Goal: Information Seeking & Learning: Learn about a topic

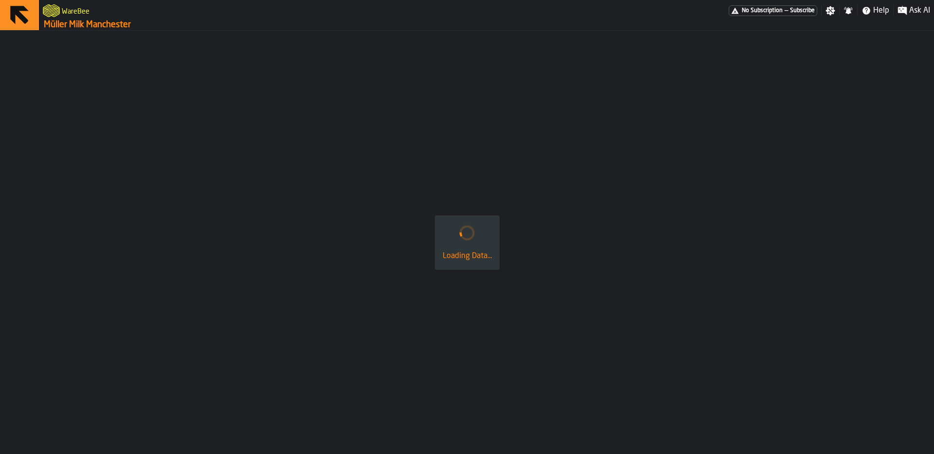
click at [15, 19] on icon at bounding box center [19, 15] width 18 height 18
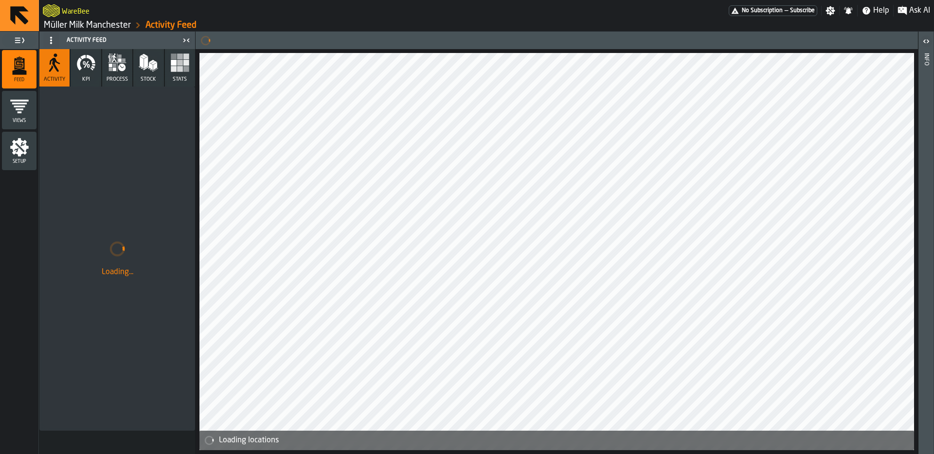
click at [18, 18] on icon at bounding box center [19, 15] width 23 height 23
click at [95, 23] on link "Müller Milk Manchester" at bounding box center [87, 25] width 87 height 11
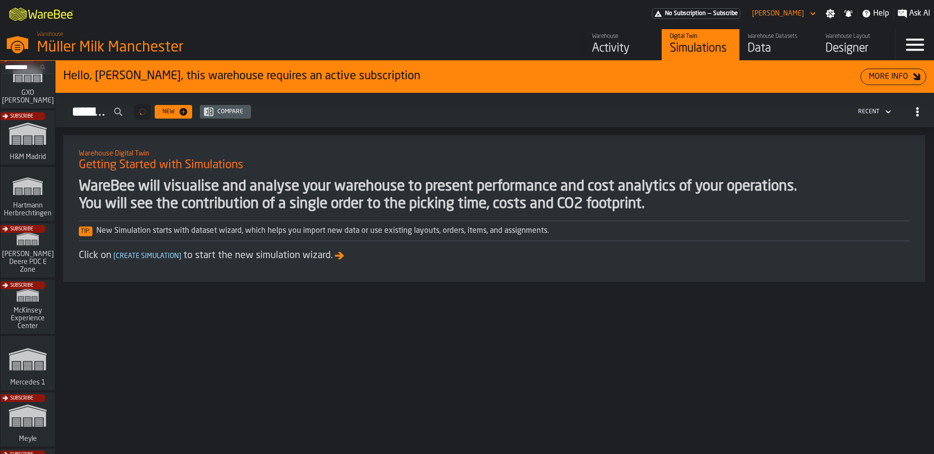
scroll to position [191, 0]
click at [24, 368] on rect "link-to-/wh/i/a24a3e22-db74-4543-ba93-f633e23cdb4e/simulations" at bounding box center [28, 368] width 8 height 1
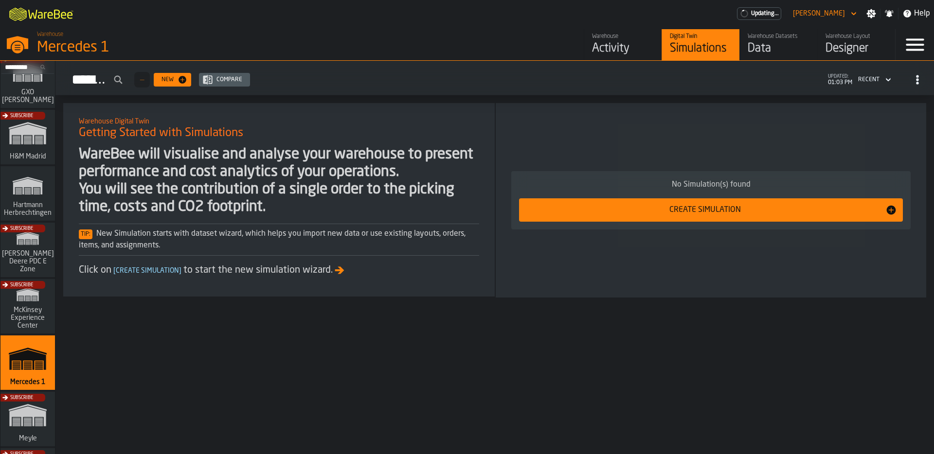
click at [791, 43] on div "Data" at bounding box center [779, 49] width 62 height 16
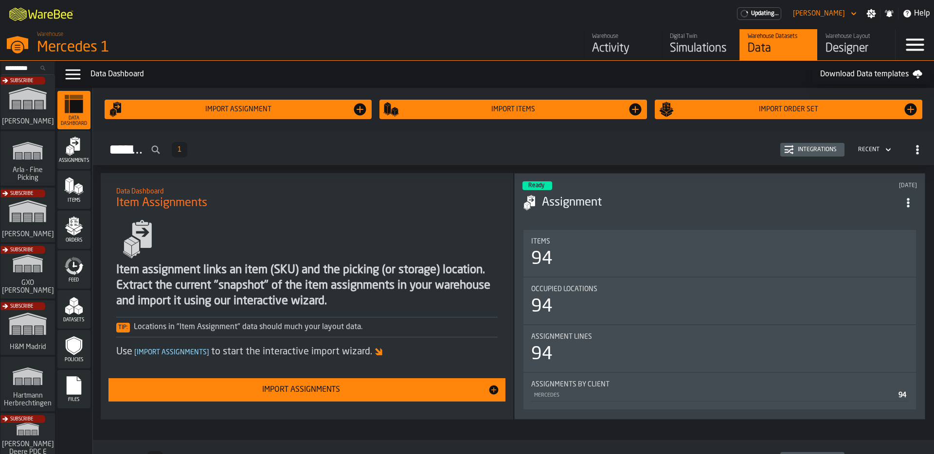
click at [75, 186] on polygon "menu Items" at bounding box center [77, 184] width 6 height 3
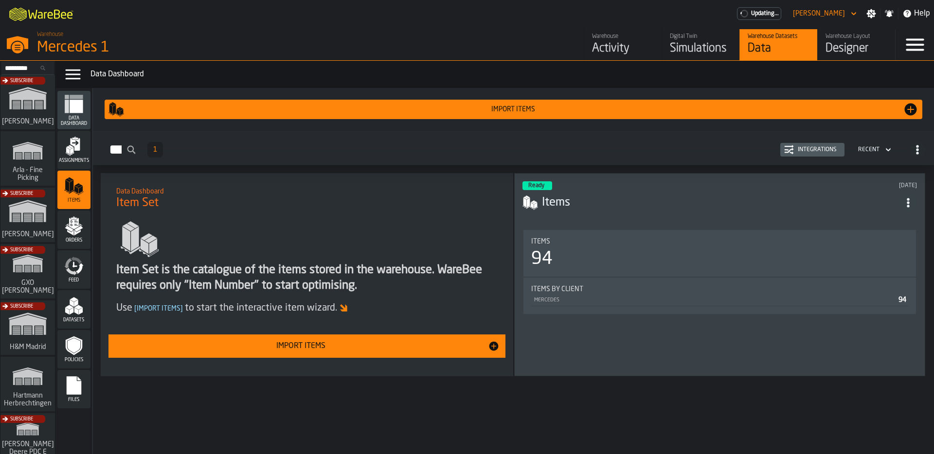
click at [594, 195] on h3 "Items" at bounding box center [721, 203] width 358 height 16
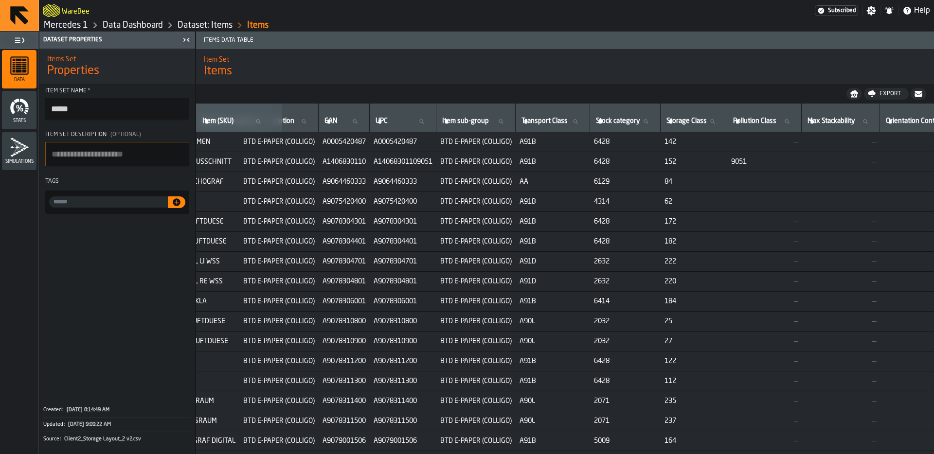
scroll to position [0, 675]
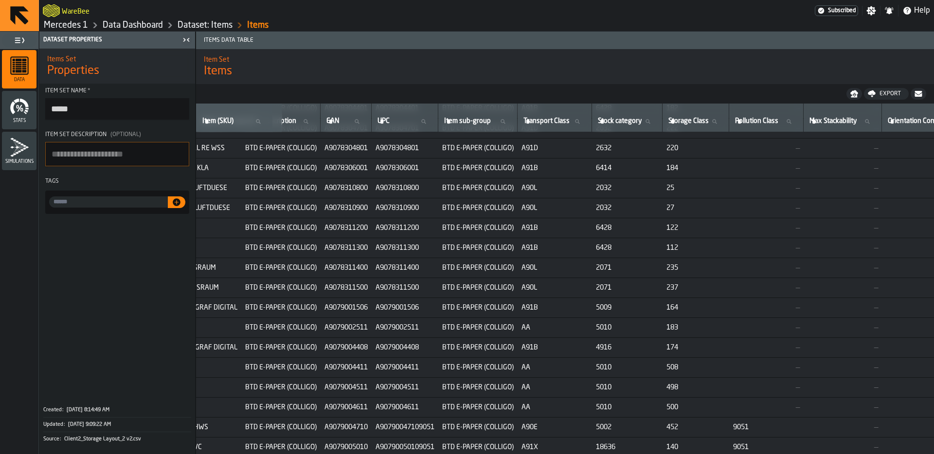
drag, startPoint x: 598, startPoint y: 451, endPoint x: 547, endPoint y: 452, distance: 51.6
click at [547, 452] on div "Client (Consignee) Client (Consignee) Item (SKU) Item (SKU) Item Group Item Gro…" at bounding box center [565, 279] width 738 height 351
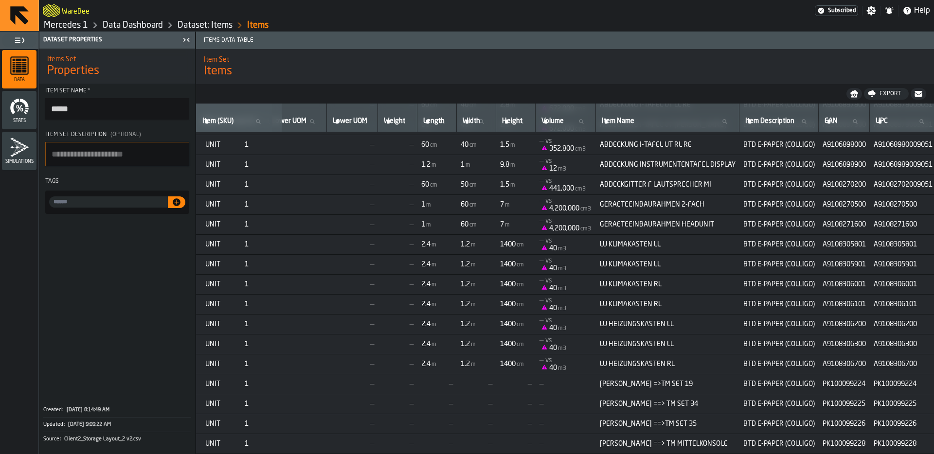
scroll to position [1556, 212]
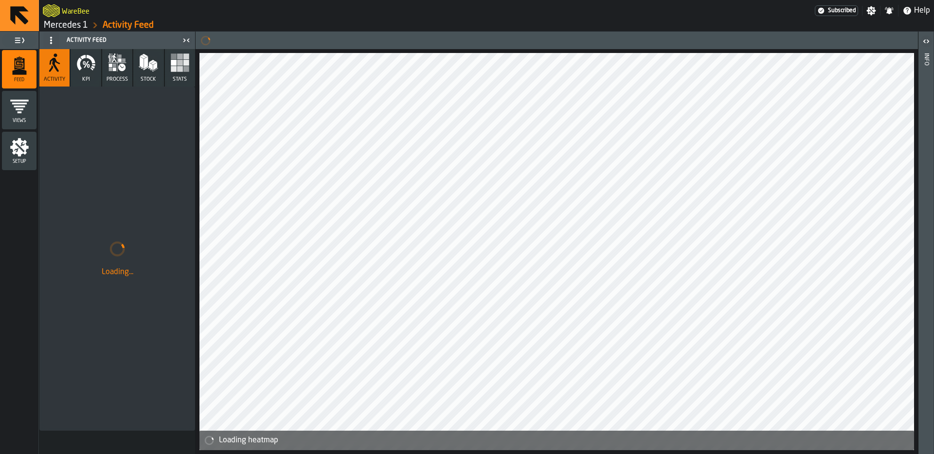
click at [74, 22] on link "Mercedes 1" at bounding box center [66, 25] width 44 height 11
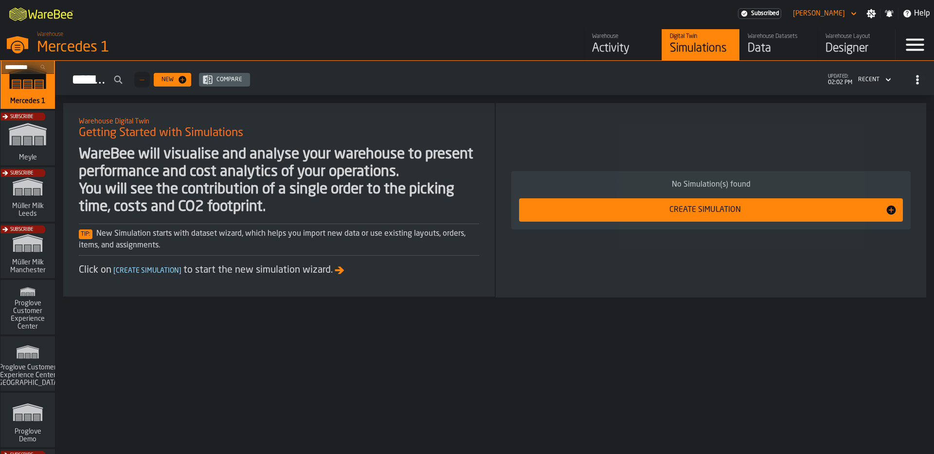
scroll to position [474, 0]
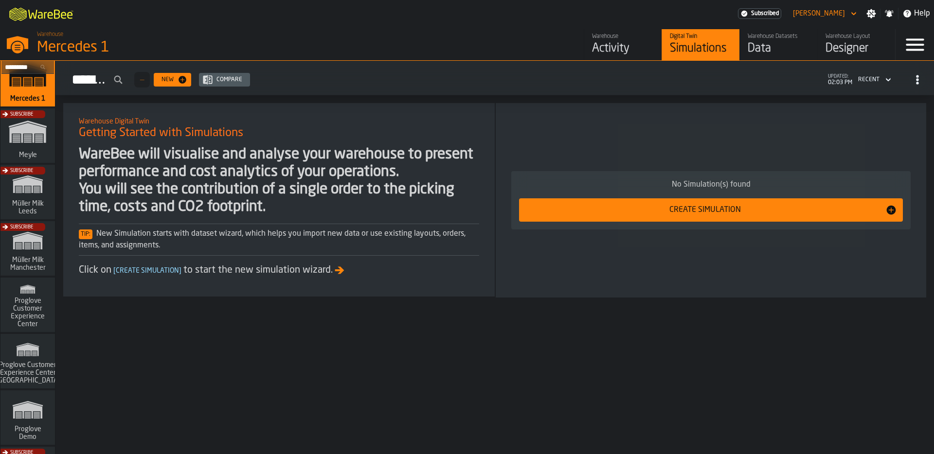
click at [46, 39] on div "Mercedes 1" at bounding box center [168, 48] width 263 height 18
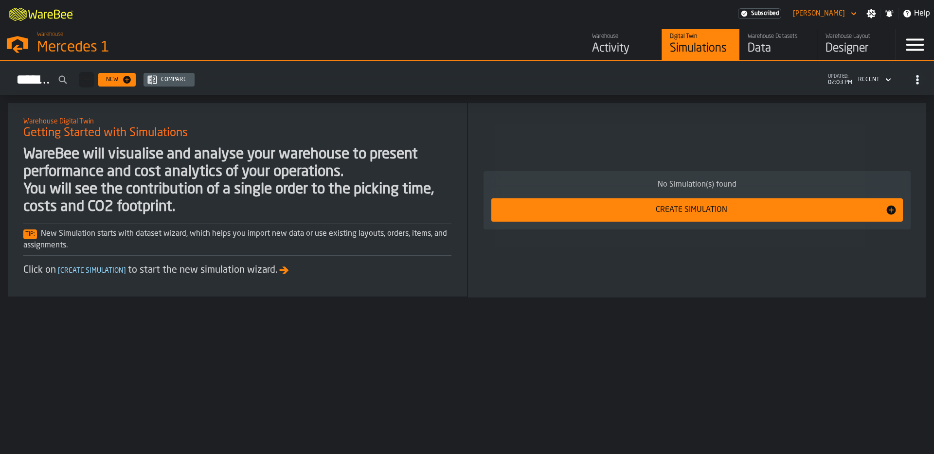
click at [56, 43] on div "Mercedes 1" at bounding box center [168, 48] width 263 height 18
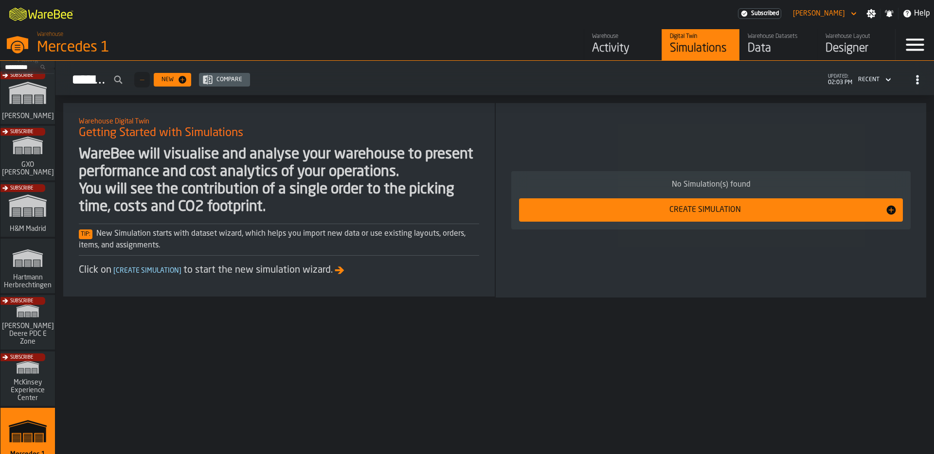
scroll to position [94, 0]
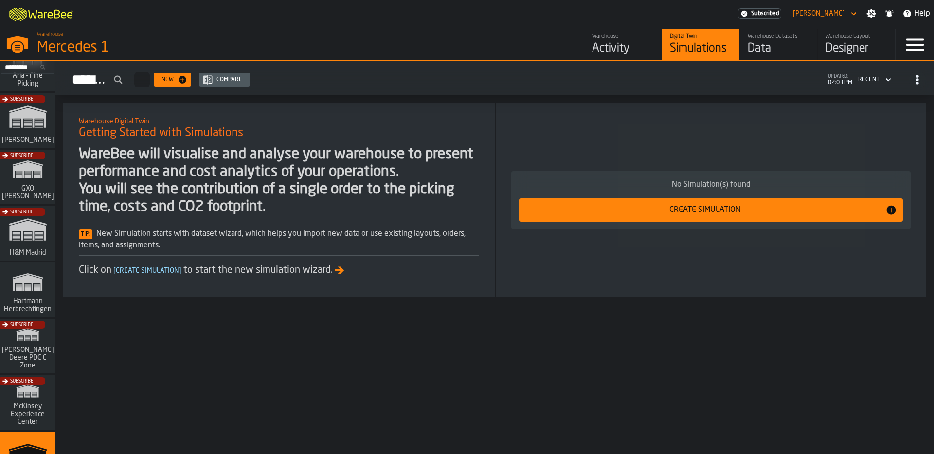
click at [37, 185] on div "Subscribe" at bounding box center [26, 180] width 54 height 56
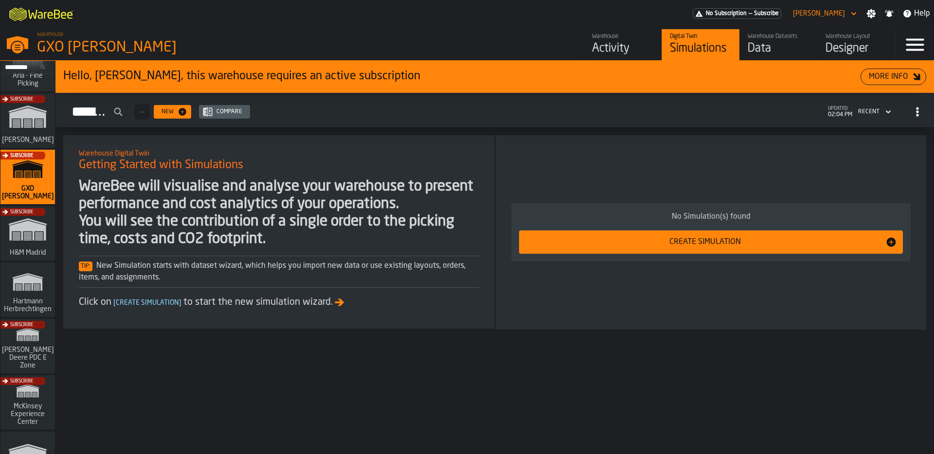
click at [589, 46] on link "Warehouse Activity" at bounding box center [623, 44] width 78 height 31
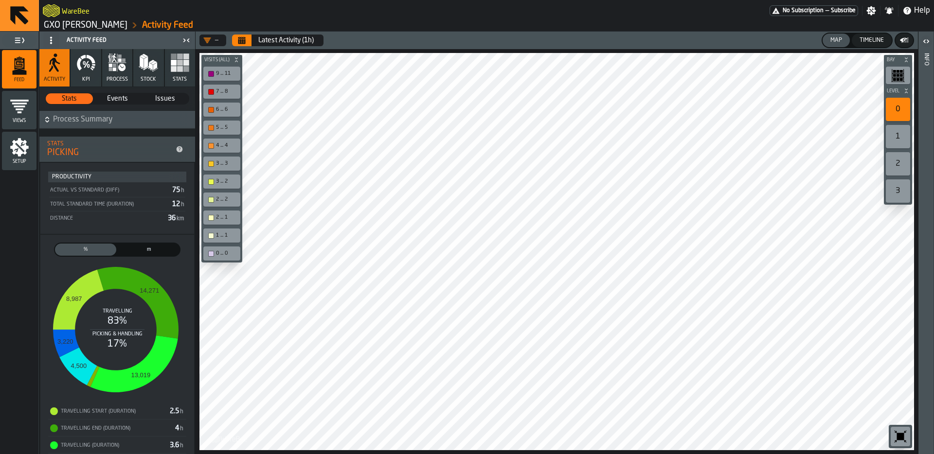
click at [902, 433] on icon "button-toolbar-undefined" at bounding box center [901, 437] width 16 height 16
click at [77, 78] on button "KPI" at bounding box center [86, 67] width 30 height 37
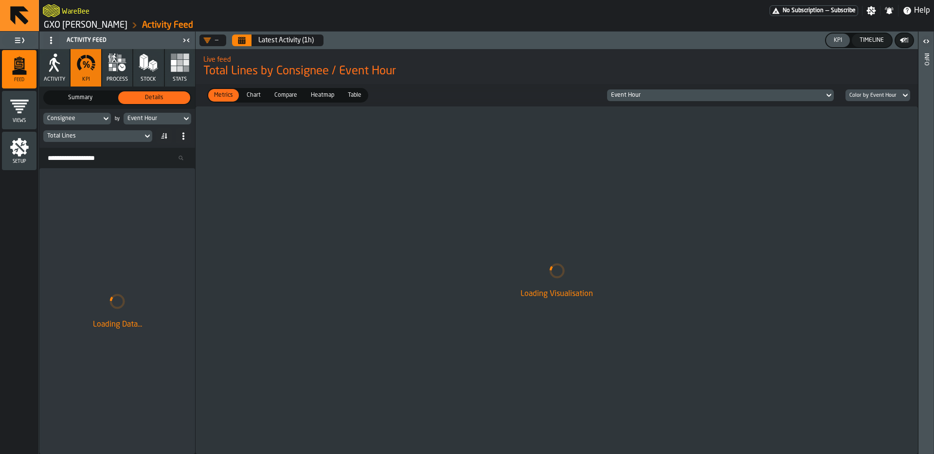
click at [221, 40] on div "—" at bounding box center [210, 41] width 23 height 12
drag, startPoint x: 14, startPoint y: 14, endPoint x: 52, endPoint y: 29, distance: 40.6
click at [14, 14] on icon at bounding box center [19, 15] width 18 height 18
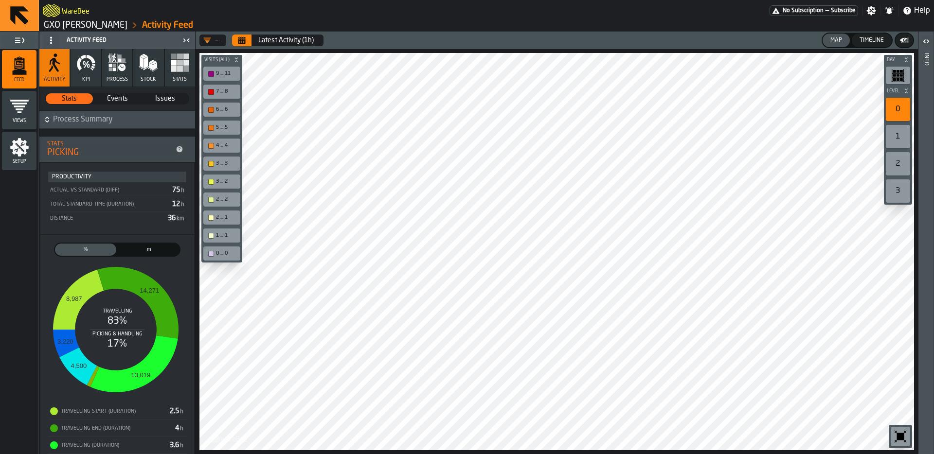
click at [57, 25] on link "GXO [PERSON_NAME]" at bounding box center [86, 25] width 84 height 11
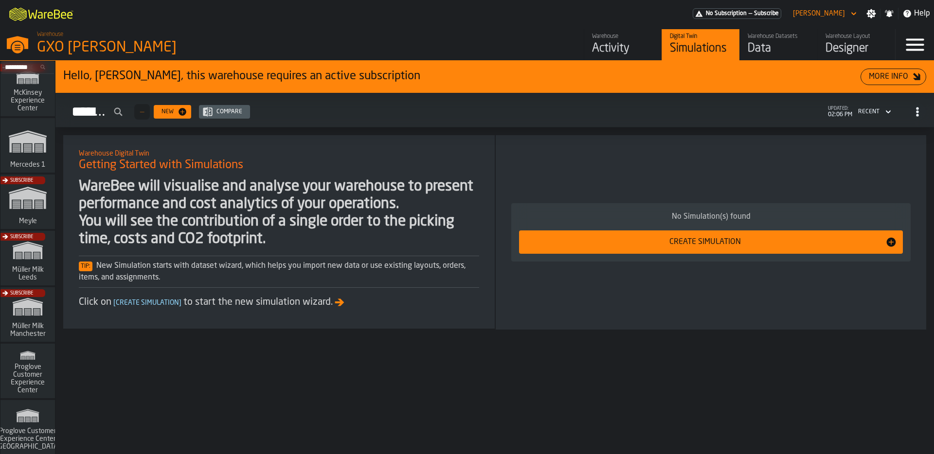
scroll to position [410, 0]
click at [37, 265] on div "Subscribe" at bounding box center [26, 259] width 54 height 56
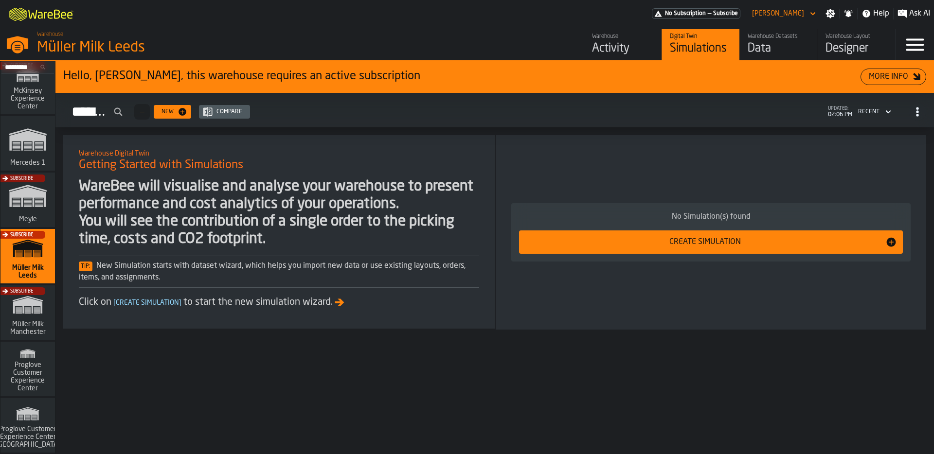
click at [18, 323] on div "Subscribe" at bounding box center [26, 316] width 54 height 56
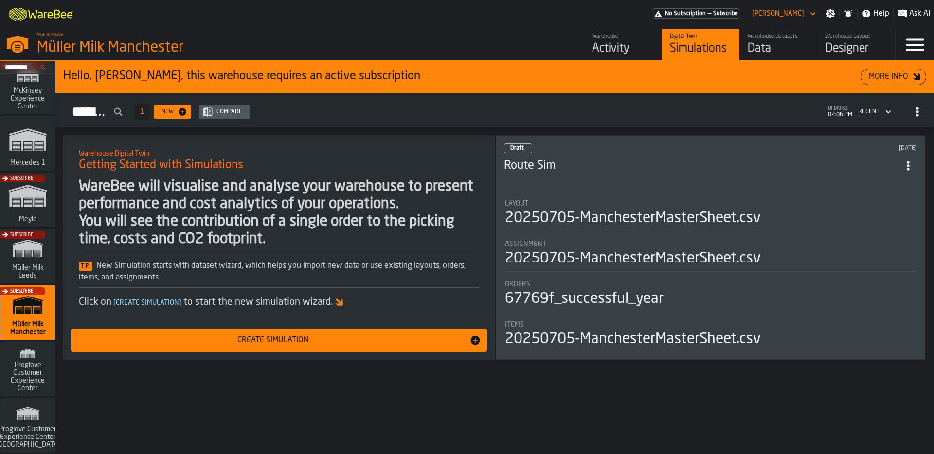
click at [644, 41] on div "Activity" at bounding box center [623, 49] width 62 height 16
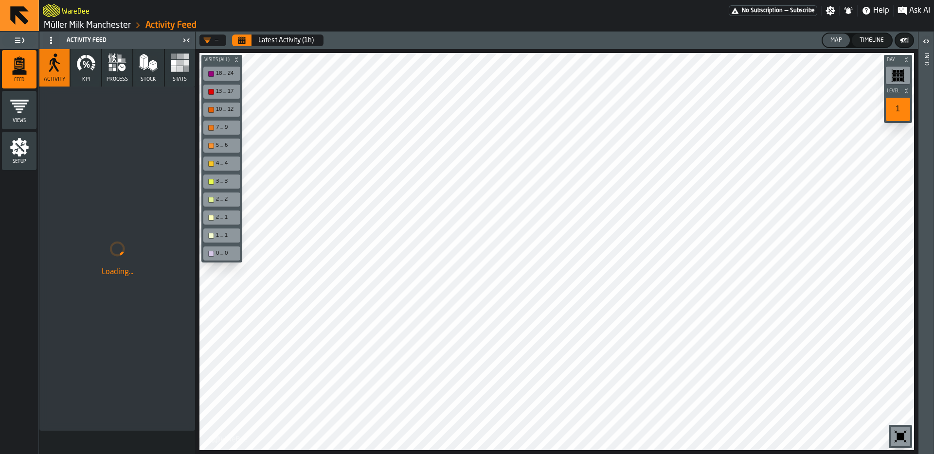
click at [910, 437] on label "button-toolbar-undefined" at bounding box center [900, 436] width 23 height 23
click at [250, 39] on button "Calendar" at bounding box center [241, 41] width 19 height 12
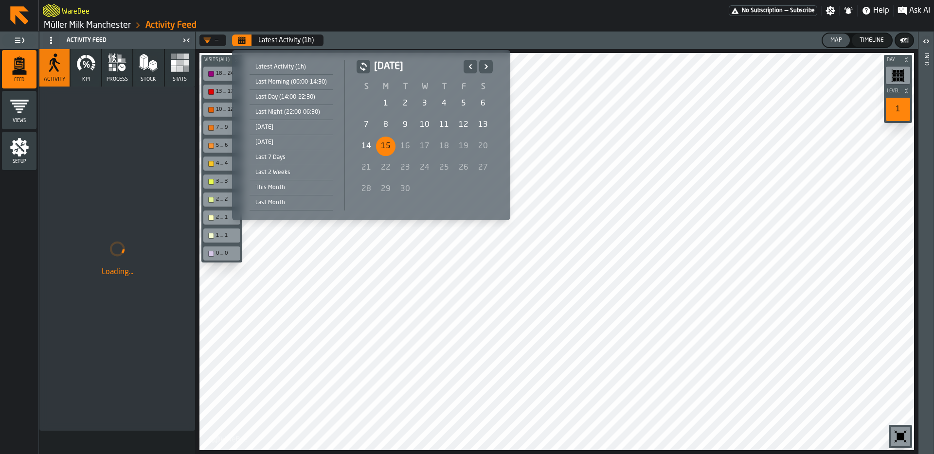
click at [439, 122] on div "11" at bounding box center [443, 124] width 19 height 19
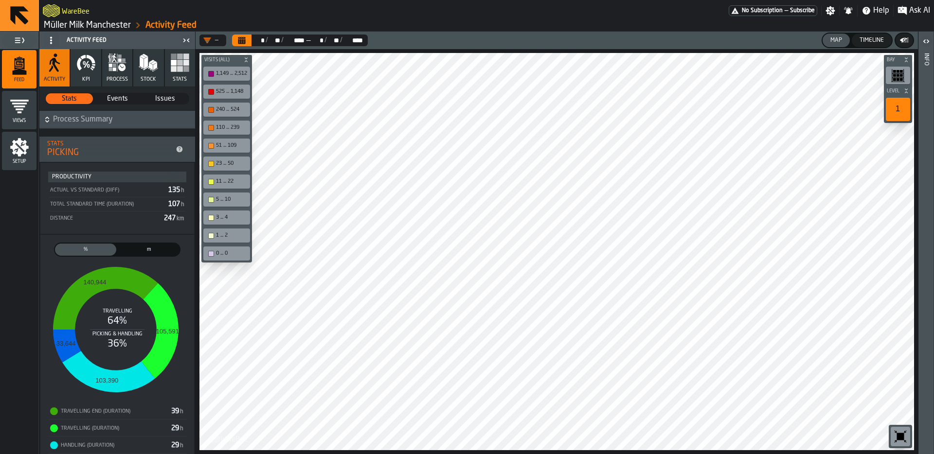
click at [219, 38] on div "—" at bounding box center [210, 41] width 23 height 12
click at [217, 40] on div "—" at bounding box center [210, 40] width 15 height 8
click at [95, 74] on button "KPI" at bounding box center [86, 67] width 30 height 37
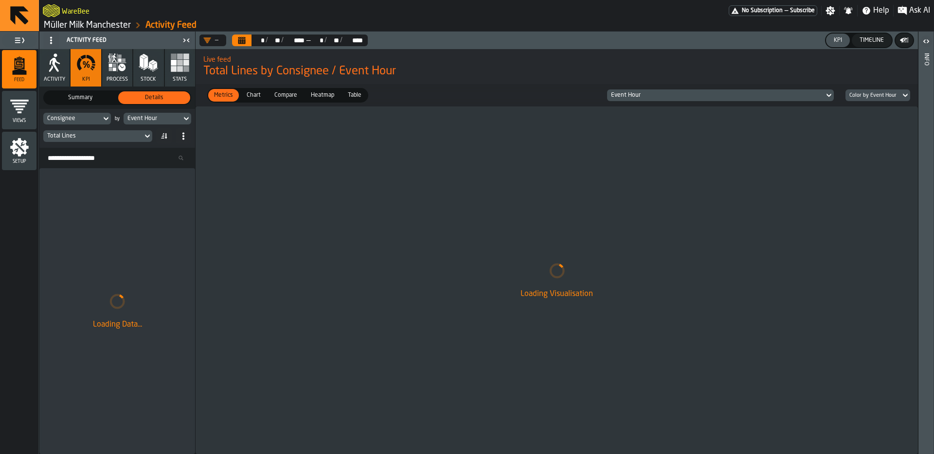
click at [144, 118] on div "Event Hour" at bounding box center [152, 118] width 50 height 7
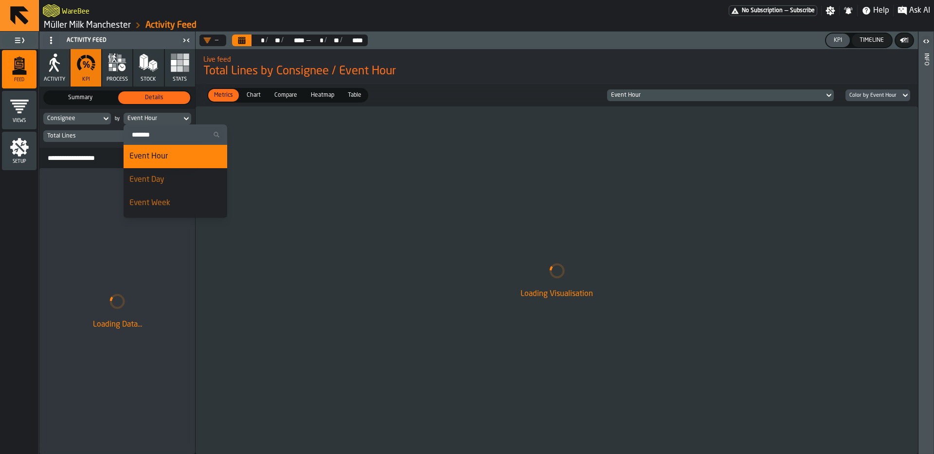
click at [144, 118] on div "Event Hour" at bounding box center [152, 118] width 50 height 7
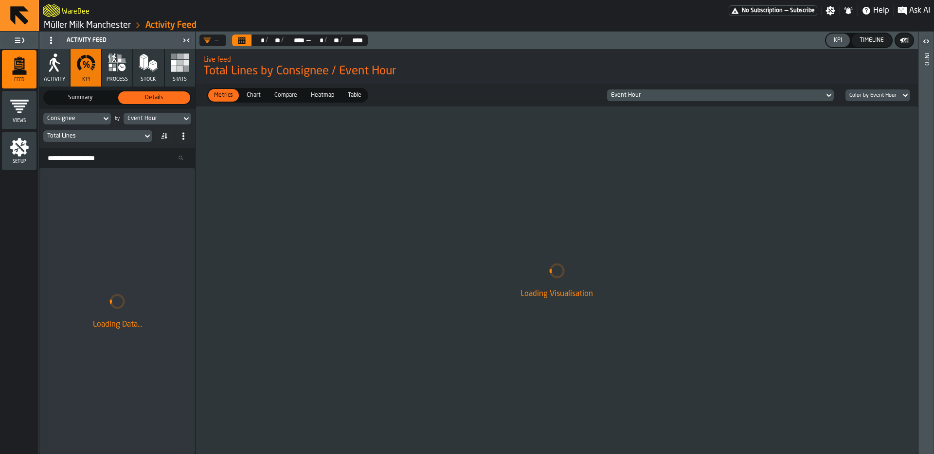
click at [81, 117] on div "Consignee" at bounding box center [72, 118] width 50 height 7
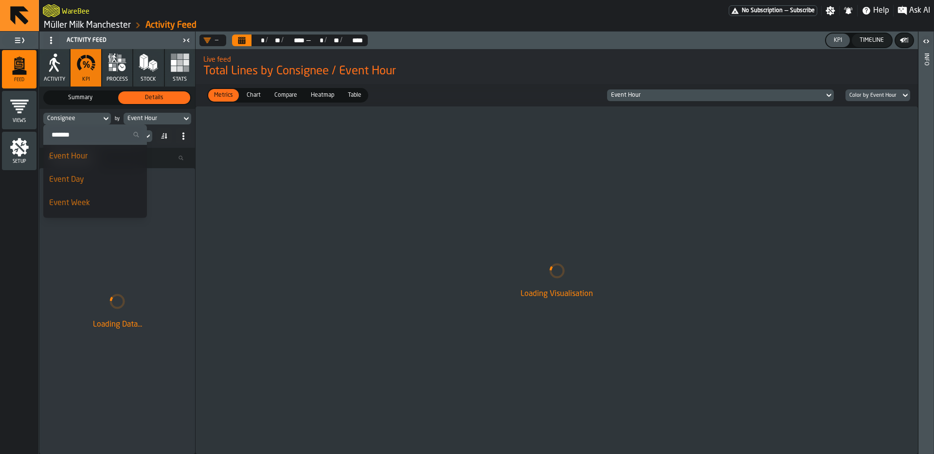
click at [87, 136] on input "Search" at bounding box center [95, 134] width 96 height 13
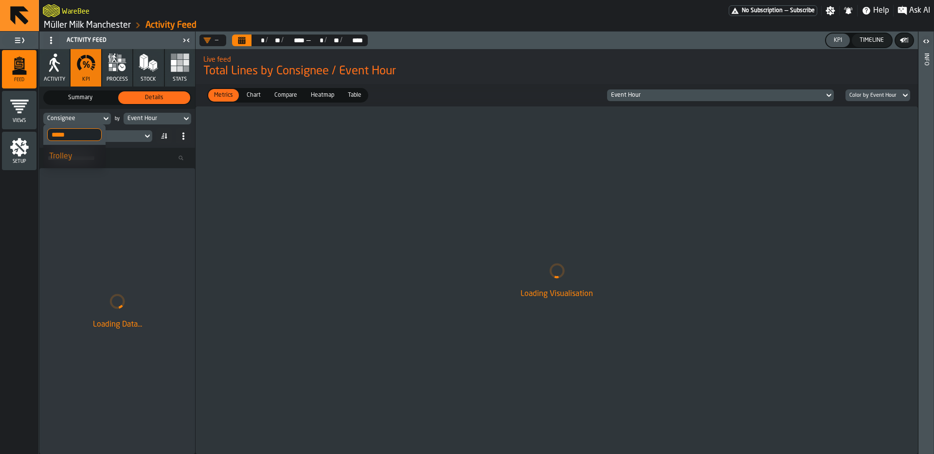
type input "*****"
click at [65, 152] on div "Trolley" at bounding box center [74, 157] width 51 height 12
click at [143, 119] on div "Event Hour" at bounding box center [152, 118] width 50 height 7
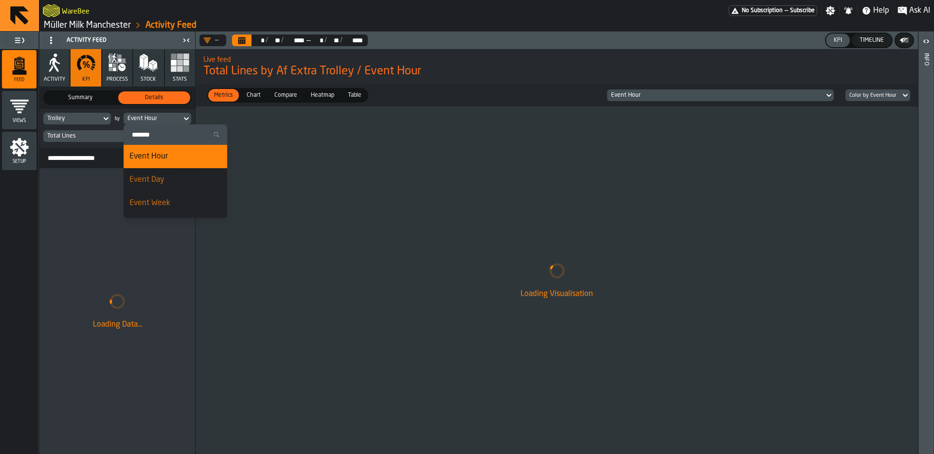
click at [157, 136] on input "Search" at bounding box center [175, 134] width 96 height 13
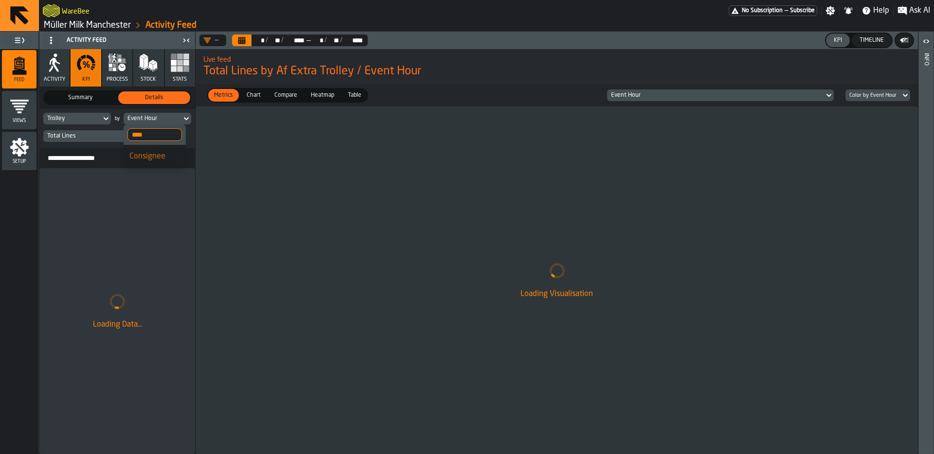
type input "****"
click at [102, 116] on icon at bounding box center [106, 119] width 10 height 12
click at [73, 134] on input "*****" at bounding box center [74, 134] width 54 height 13
click at [91, 136] on input "*****" at bounding box center [74, 134] width 54 height 13
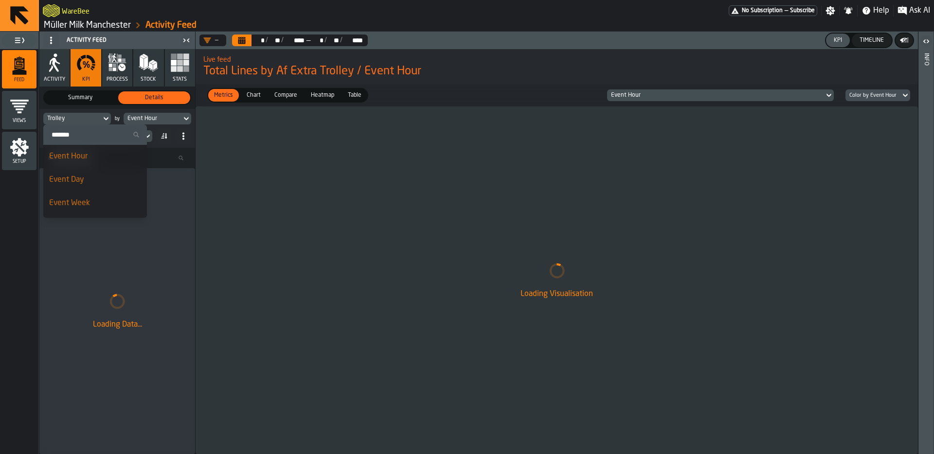
click at [75, 133] on input "Search" at bounding box center [95, 134] width 96 height 13
click at [74, 138] on input "*****" at bounding box center [95, 134] width 96 height 13
type input "*****"
click at [383, 201] on div "Loading Visualisation" at bounding box center [557, 281] width 722 height 348
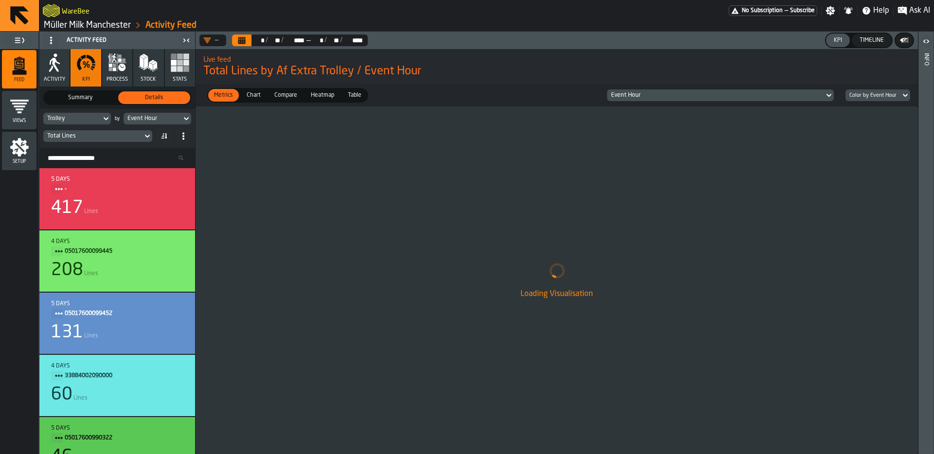
click at [143, 121] on div "Event Hour" at bounding box center [152, 118] width 50 height 7
click at [163, 119] on div "Event Hour" at bounding box center [152, 118] width 50 height 7
click at [106, 134] on div "Total Lines" at bounding box center [92, 136] width 91 height 7
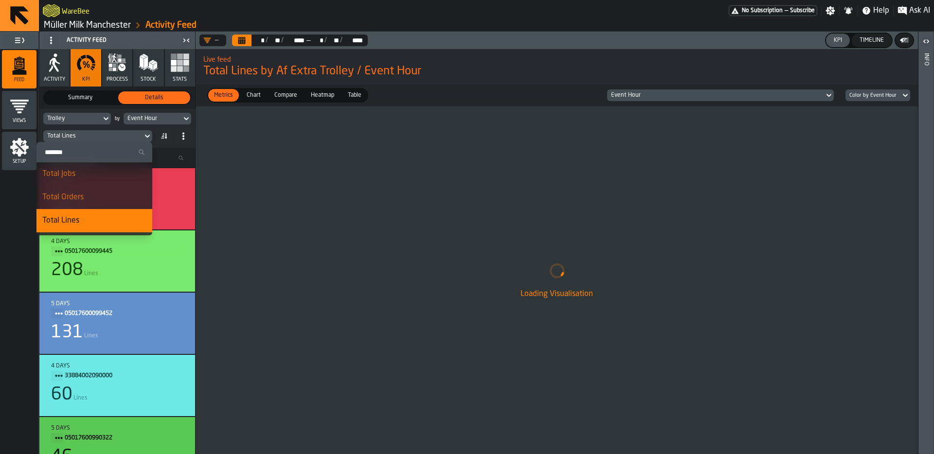
click at [103, 147] on input "Search" at bounding box center [94, 152] width 108 height 13
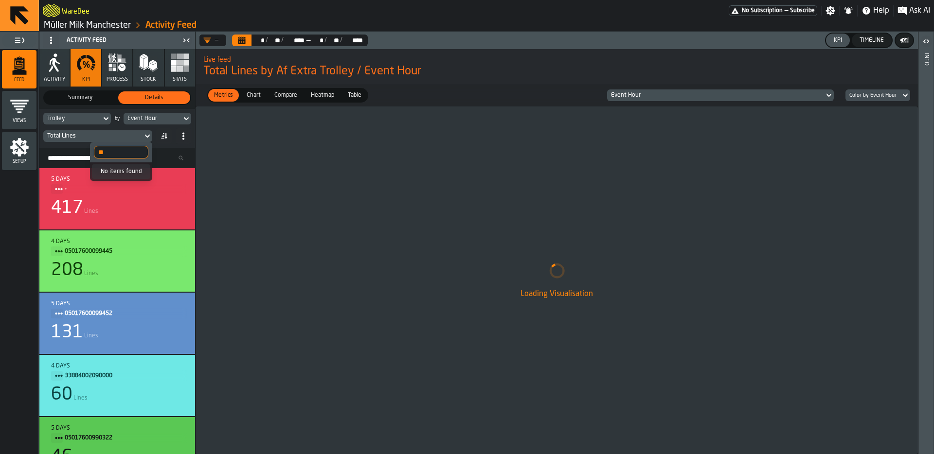
type input "*"
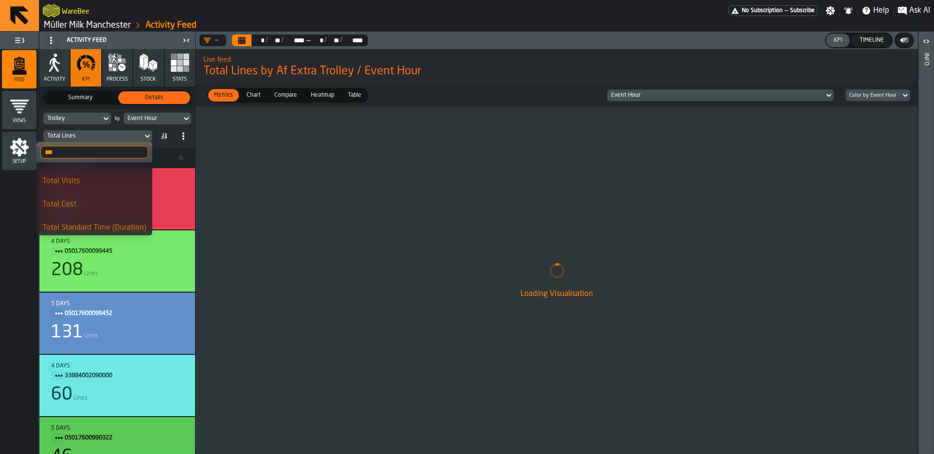
scroll to position [90, 0]
type input "***"
click at [11, 149] on icon "menu Setup" at bounding box center [19, 147] width 19 height 19
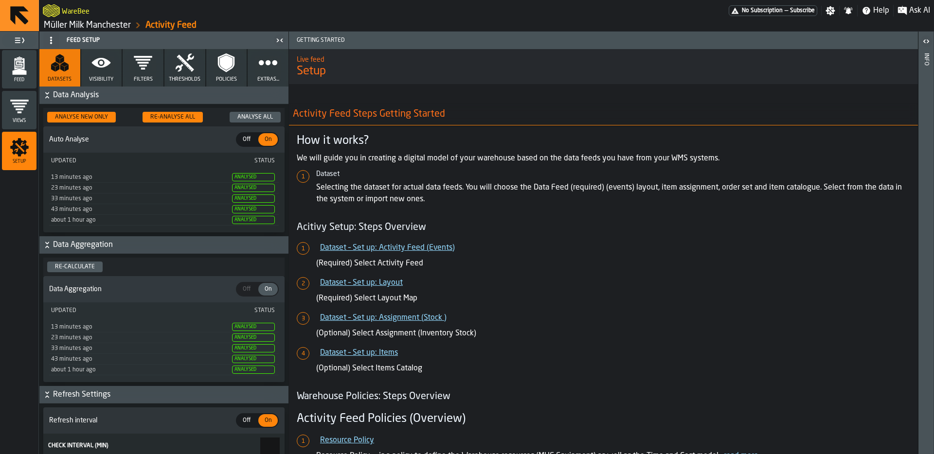
click at [70, 23] on link "Müller Milk Manchester" at bounding box center [87, 25] width 87 height 11
